Goal: Information Seeking & Learning: Learn about a topic

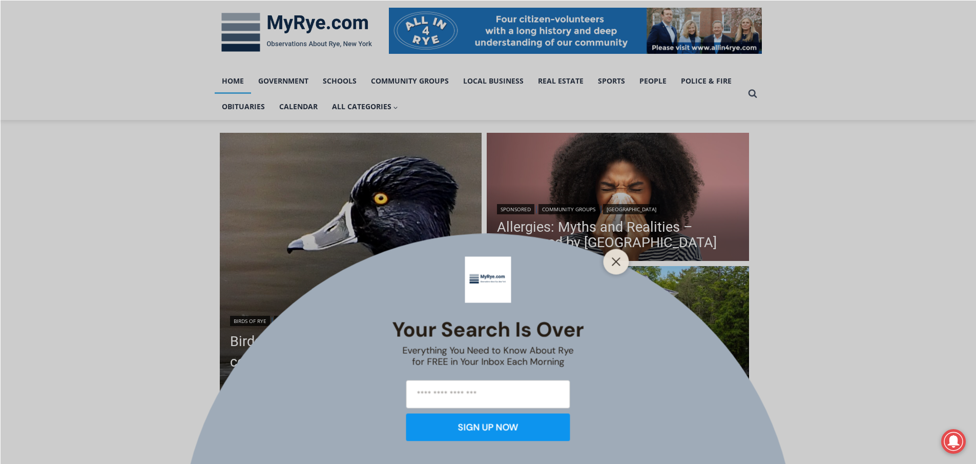
scroll to position [256, 0]
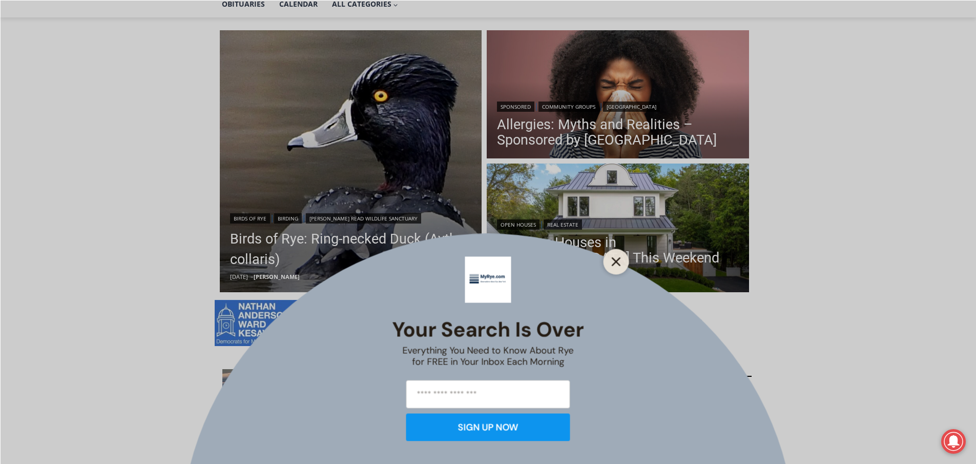
click at [617, 264] on icon "Close" at bounding box center [616, 261] width 9 height 9
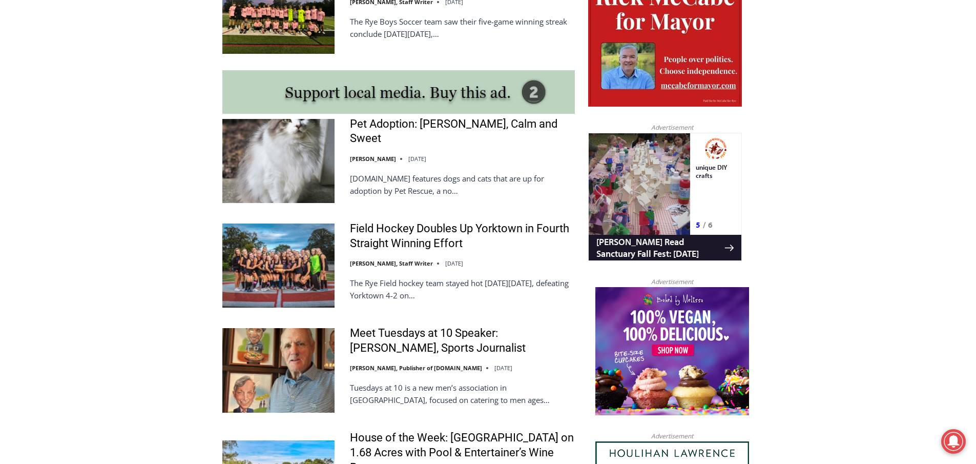
scroll to position [871, 0]
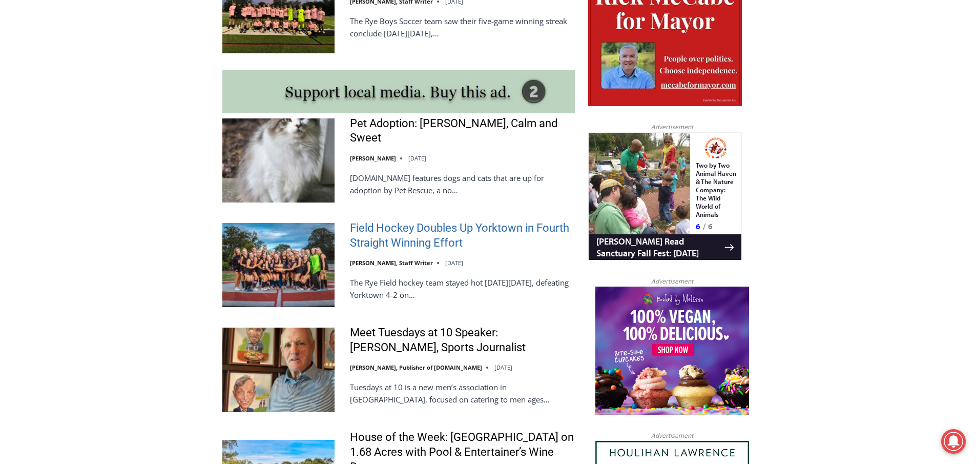
click at [446, 221] on link "Field Hockey Doubles Up Yorktown in Fourth Straight Winning Effort" at bounding box center [462, 235] width 225 height 29
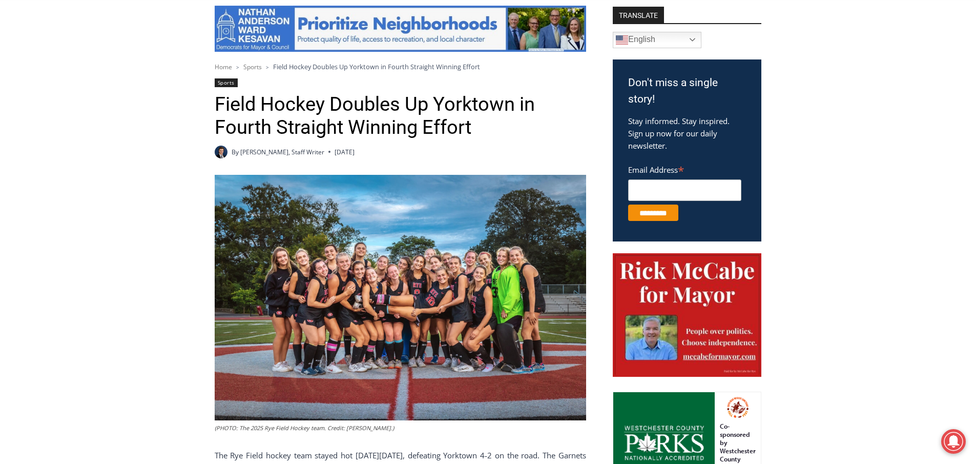
scroll to position [307, 0]
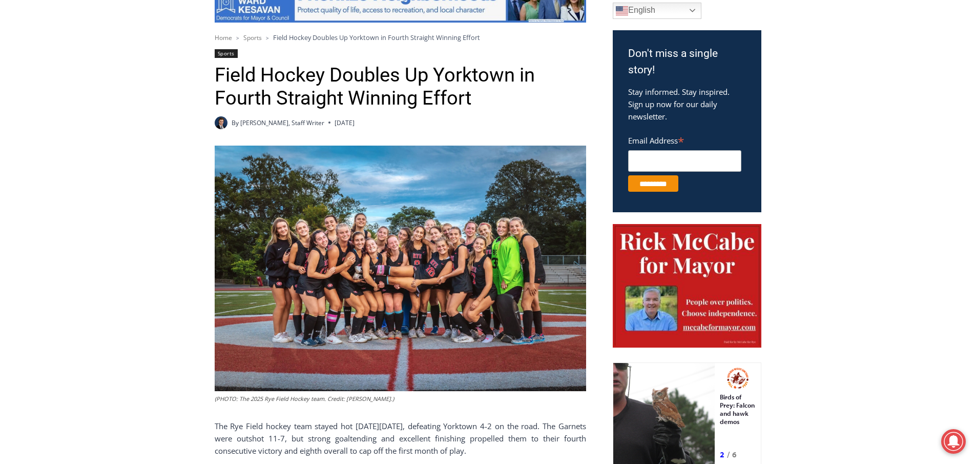
click at [433, 306] on img at bounding box center [400, 267] width 371 height 245
